Goal: Information Seeking & Learning: Learn about a topic

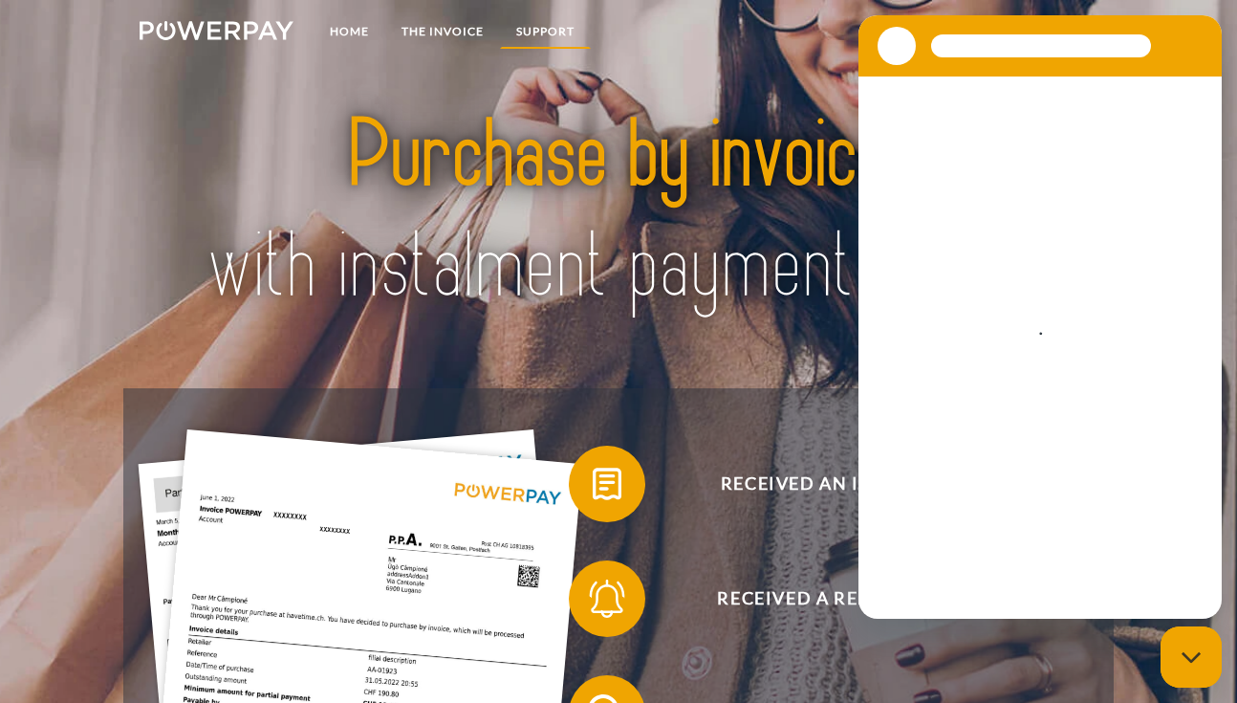
click at [543, 24] on link "Support" at bounding box center [545, 31] width 91 height 34
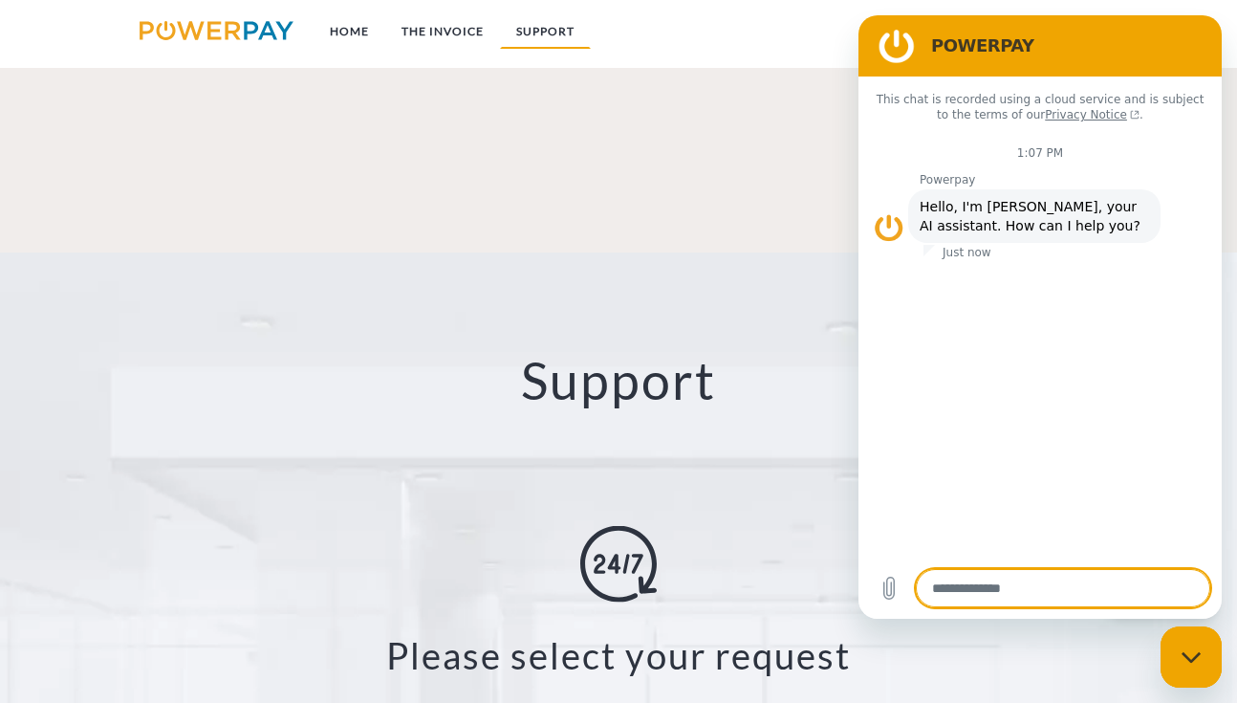
scroll to position [2991, 0]
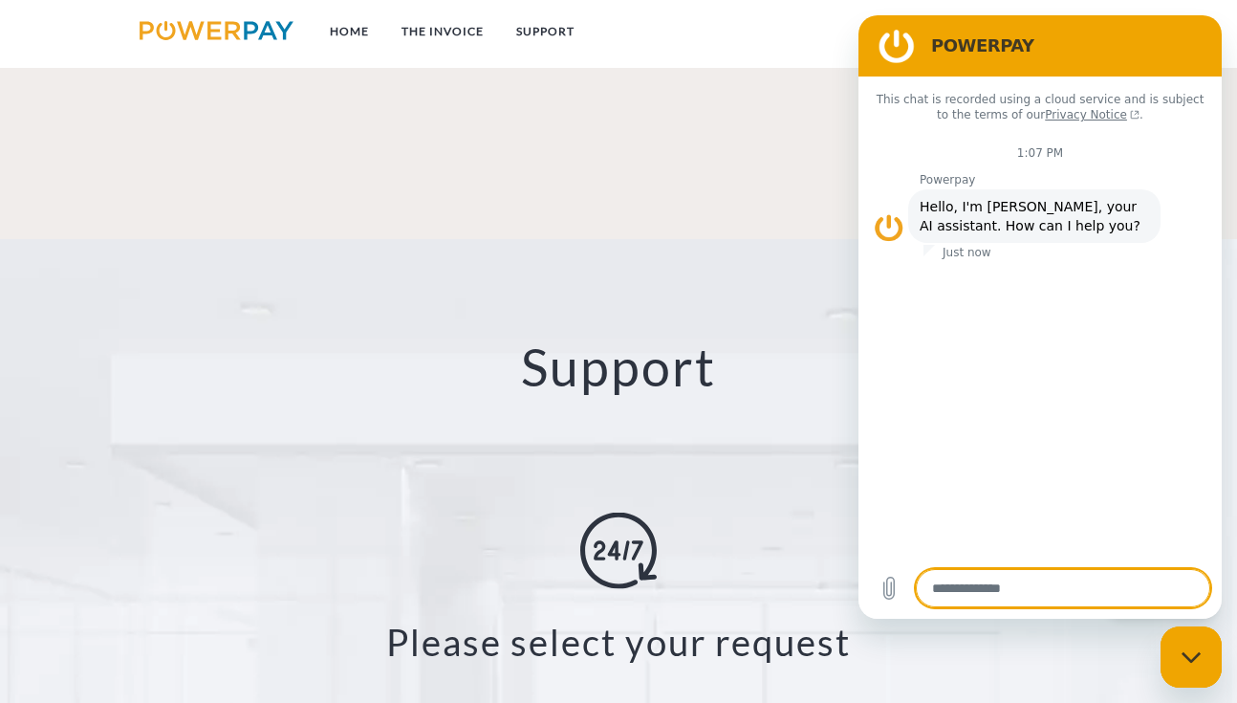
click at [1189, 643] on div "Close messaging window" at bounding box center [1190, 656] width 57 height 57
type textarea "*"
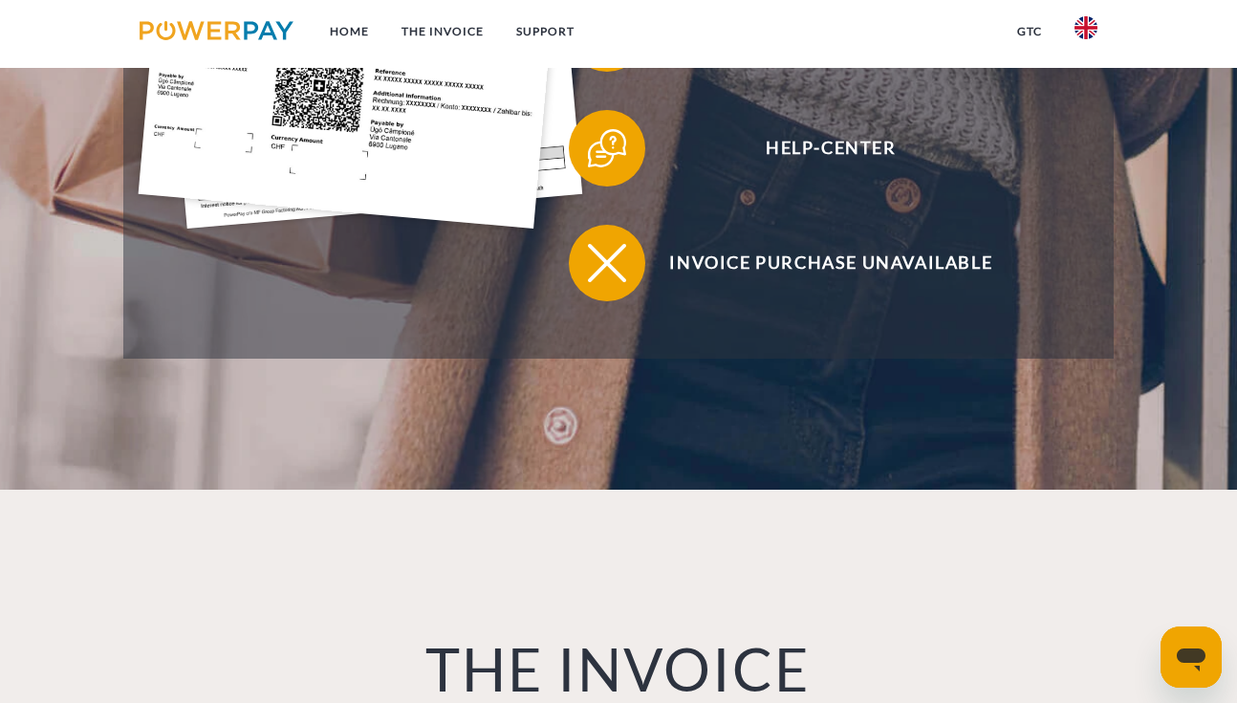
scroll to position [861, 0]
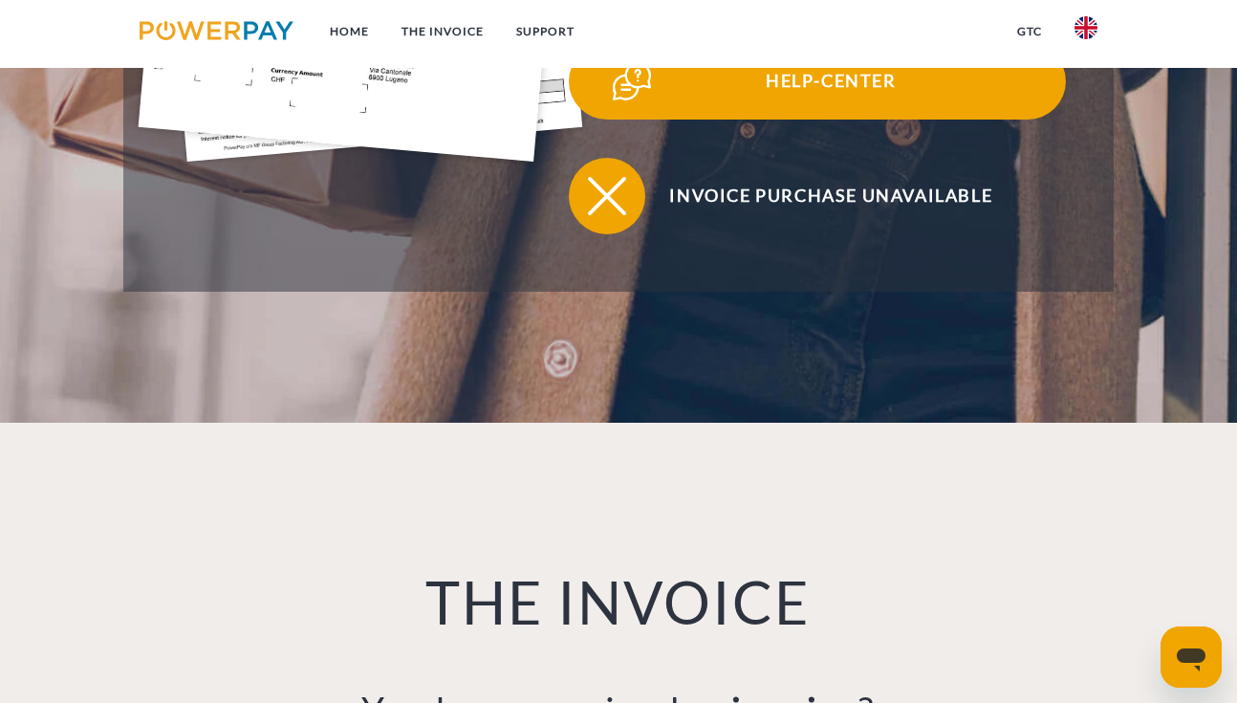
click at [862, 82] on span "Help-Center" at bounding box center [831, 81] width 468 height 76
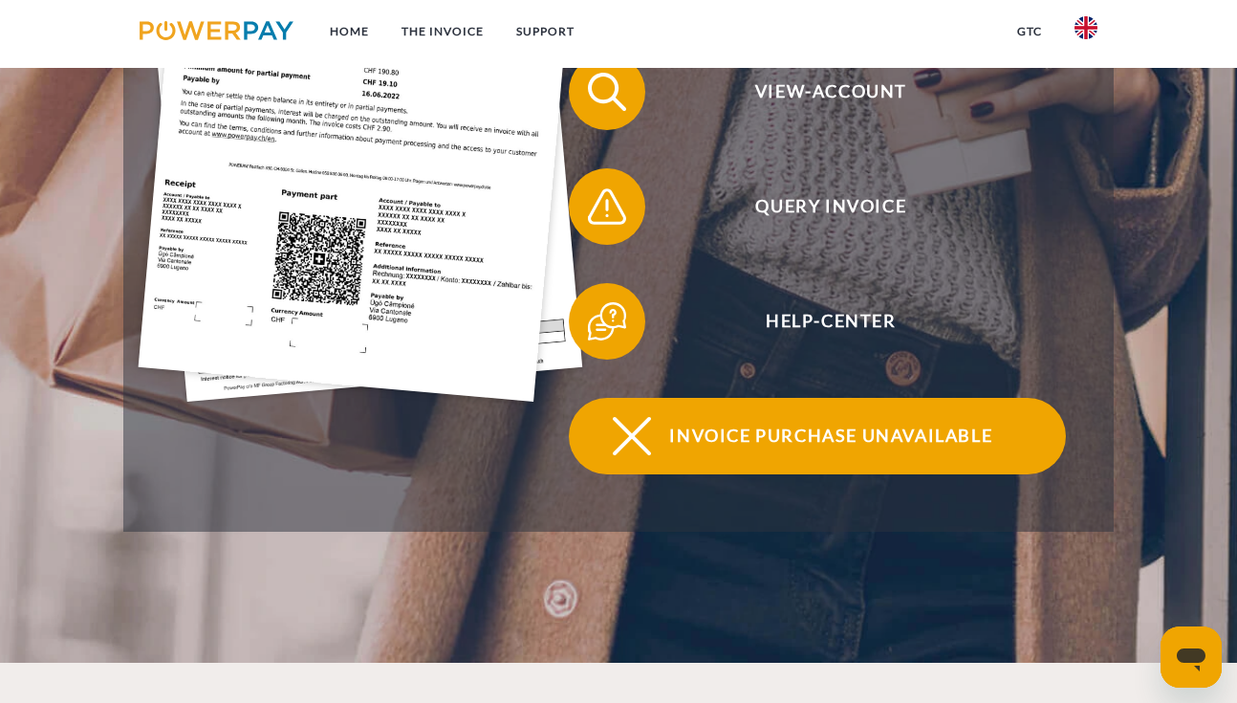
scroll to position [623, 0]
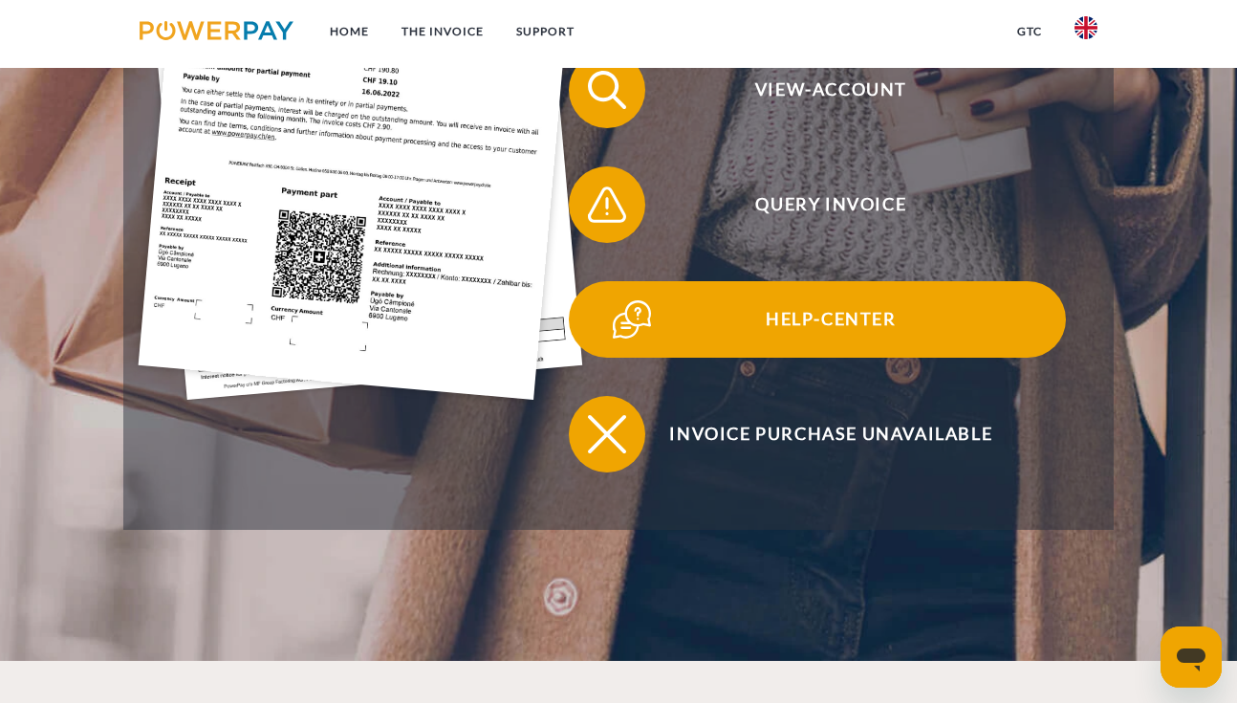
click at [785, 339] on span "Help-Center" at bounding box center [831, 319] width 468 height 76
